Goal: Transaction & Acquisition: Purchase product/service

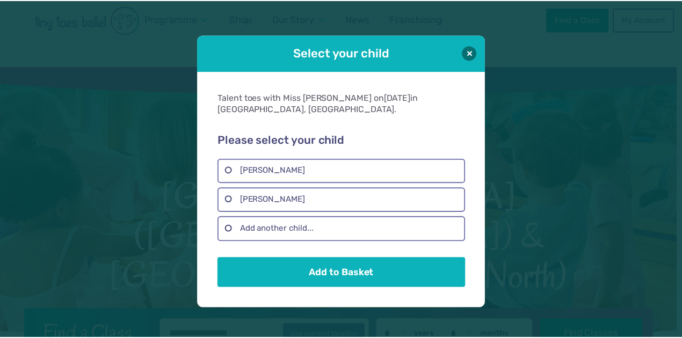
scroll to position [1555, 0]
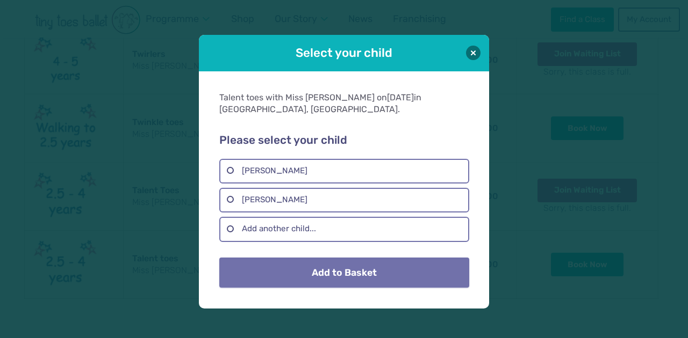
click at [332, 274] on button "Add to Basket" at bounding box center [343, 273] width 249 height 30
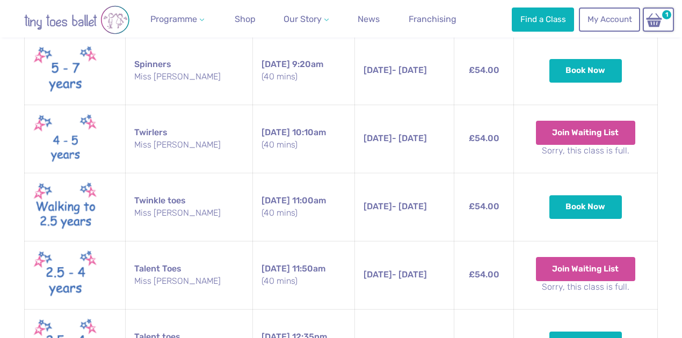
scroll to position [1519, 0]
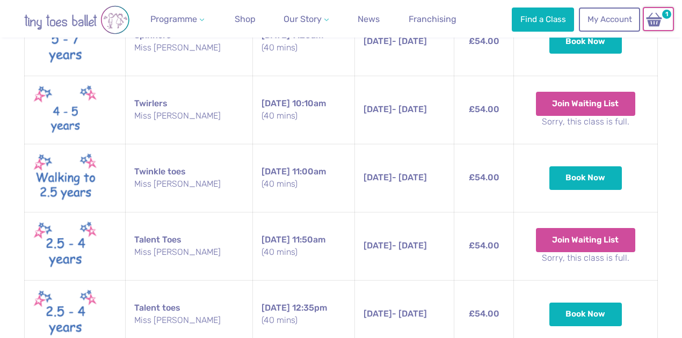
click at [663, 20] on img at bounding box center [654, 20] width 20 height 16
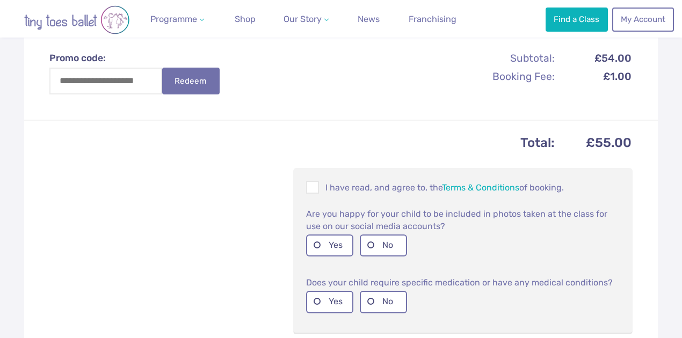
scroll to position [394, 0]
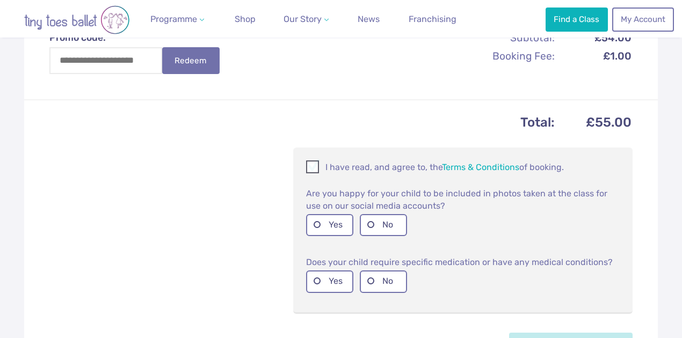
click at [310, 164] on span at bounding box center [313, 169] width 12 height 10
click at [380, 223] on label "No" at bounding box center [383, 225] width 47 height 22
click at [386, 286] on label "No" at bounding box center [383, 282] width 47 height 22
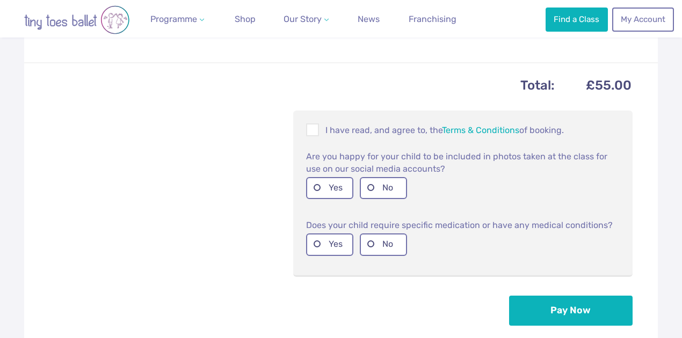
scroll to position [501, 0]
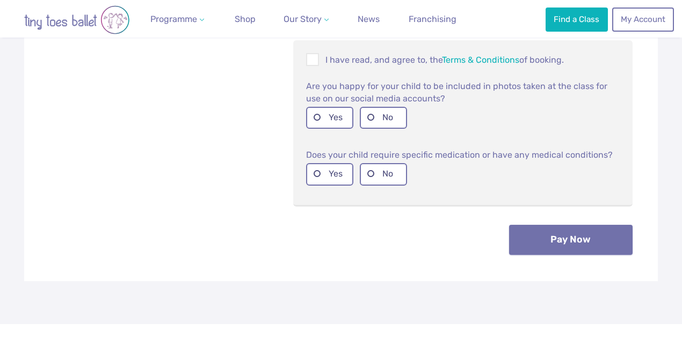
click at [587, 241] on button "Pay Now" at bounding box center [571, 240] width 124 height 30
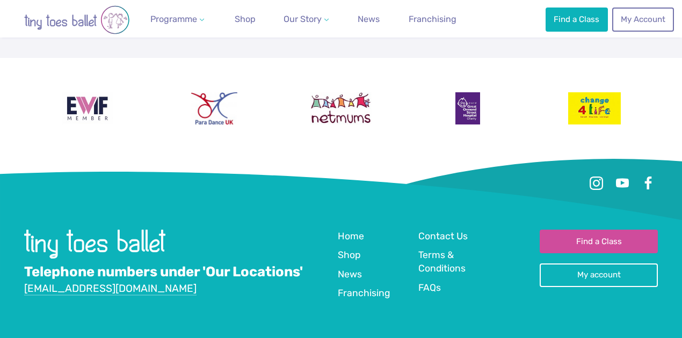
scroll to position [573, 0]
